Goal: Task Accomplishment & Management: Manage account settings

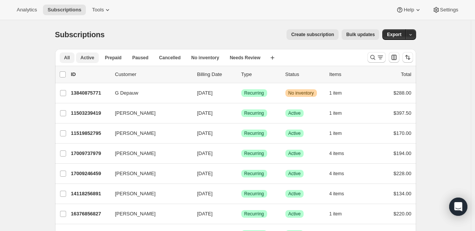
click at [88, 57] on span "Active" at bounding box center [88, 58] width 14 height 6
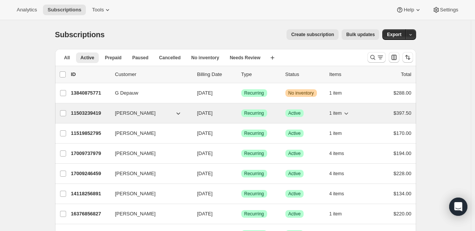
click at [349, 113] on icon "button" at bounding box center [347, 114] width 8 height 8
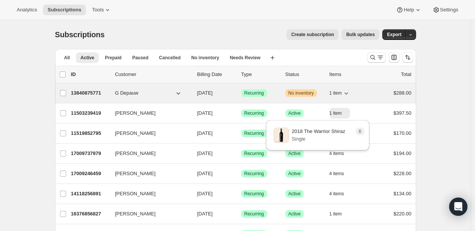
click at [348, 91] on icon "button" at bounding box center [347, 93] width 8 height 8
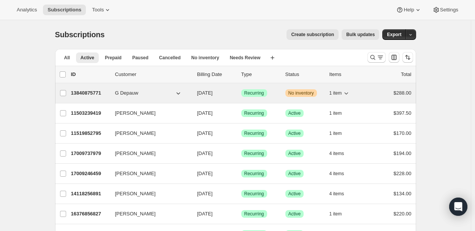
click at [302, 92] on span "No inventory" at bounding box center [301, 93] width 25 height 6
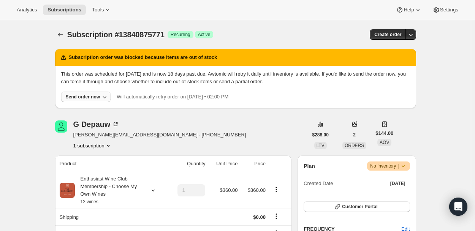
click at [103, 98] on icon "button" at bounding box center [105, 97] width 8 height 8
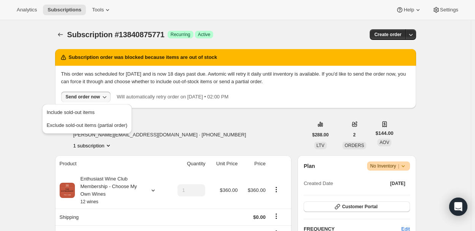
click at [266, 25] on div "Subscription #13840875771. This page is ready Subscription #13840875771 Success…" at bounding box center [235, 34] width 361 height 29
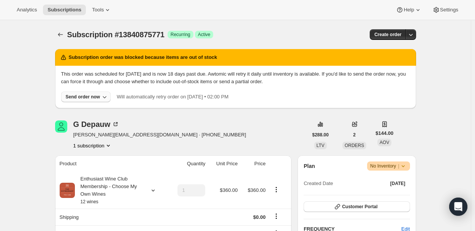
click at [105, 95] on icon "button" at bounding box center [105, 97] width 8 height 8
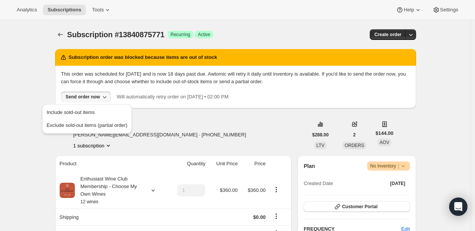
click at [259, 30] on div "Subscription #13840875771 Success Recurring Success Active" at bounding box center [177, 34] width 220 height 11
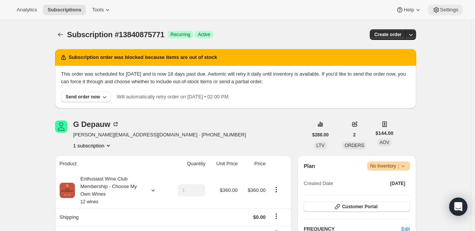
click at [438, 7] on icon at bounding box center [437, 10] width 8 height 8
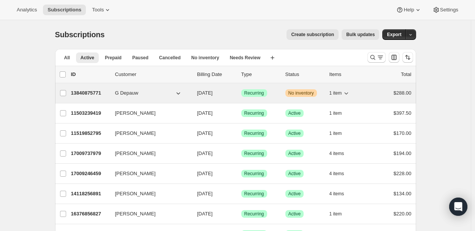
click at [121, 92] on span "G Depauw" at bounding box center [126, 93] width 23 height 8
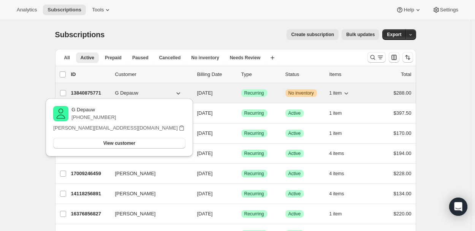
click at [305, 92] on span "No inventory" at bounding box center [301, 93] width 25 height 6
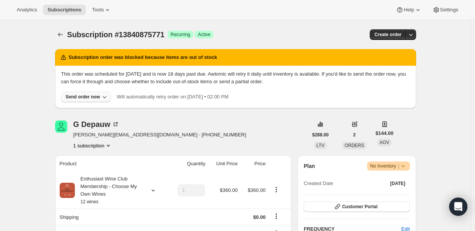
click at [105, 95] on icon "button" at bounding box center [105, 97] width 8 height 8
click at [92, 112] on span "Include sold-out items" at bounding box center [71, 113] width 48 height 6
